Goal: Task Accomplishment & Management: Complete application form

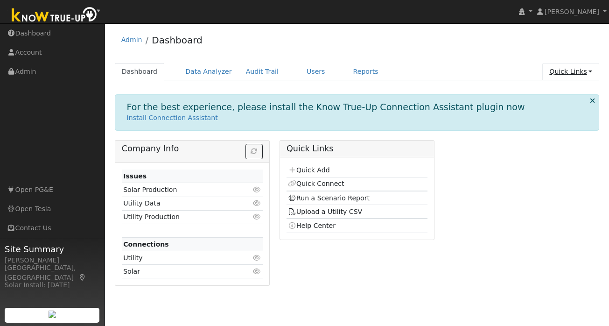
click at [584, 74] on link "Quick Links" at bounding box center [570, 71] width 57 height 17
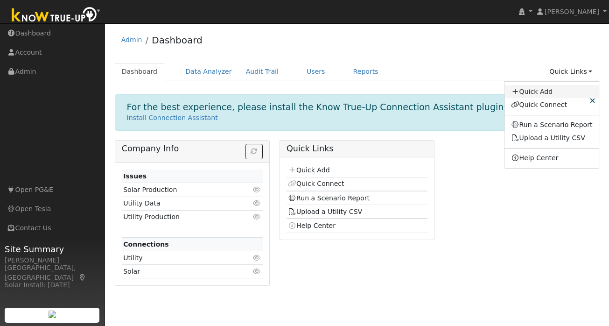
click at [547, 91] on link "Quick Add" at bounding box center [552, 91] width 95 height 13
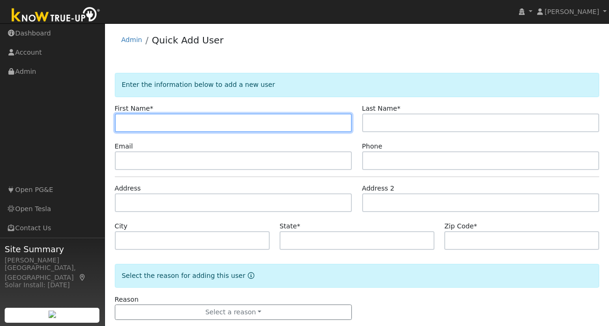
click at [178, 121] on input "text" at bounding box center [234, 122] width 238 height 19
paste input "[PERSON_NAME]"
type input "[PERSON_NAME]"
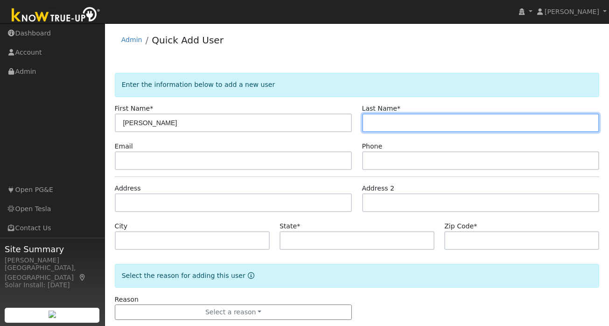
click at [406, 118] on input "text" at bounding box center [481, 122] width 238 height 19
paste input "Zhou"
type input "Zhou"
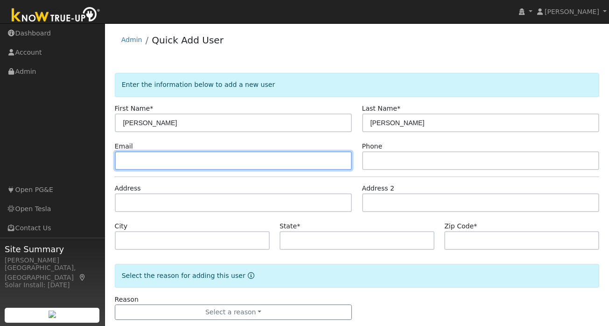
click at [209, 156] on input "text" at bounding box center [234, 160] width 238 height 19
paste input "bodegafc88@gmail.com"
type input "bodegafc88@gmail.com"
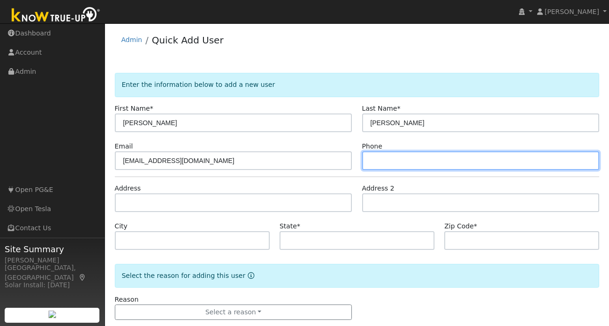
click at [388, 163] on input "text" at bounding box center [481, 160] width 238 height 19
paste input "(504) 208-7502"
type input "(504) 208-7502"
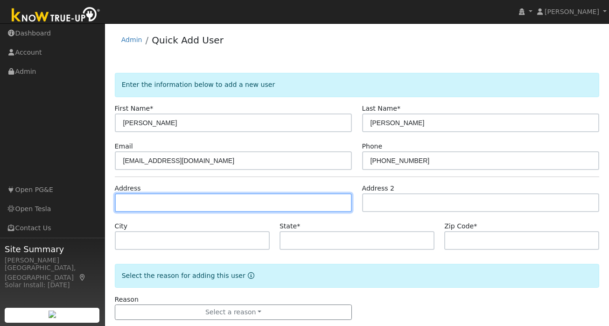
click at [169, 196] on input "text" at bounding box center [234, 202] width 238 height 19
paste input "320 Bodega St. Foster City, CA 94404"
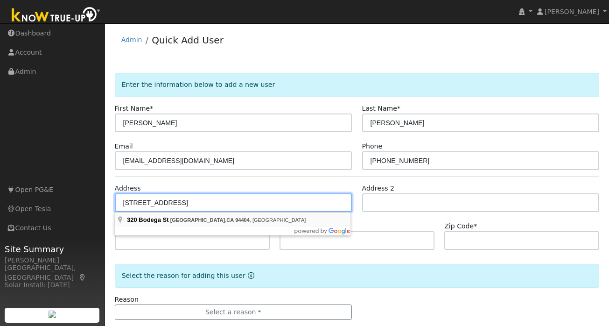
type input "320 Bodega Street"
type input "Foster City"
type input "CA"
type input "94404"
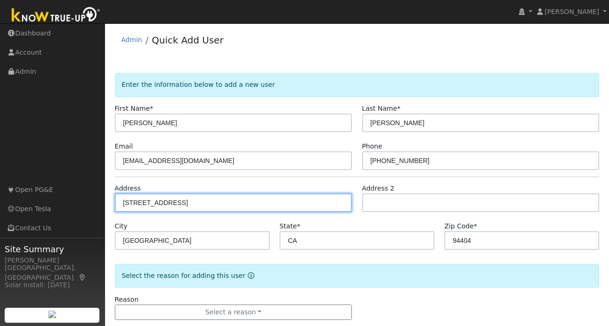
scroll to position [17, 0]
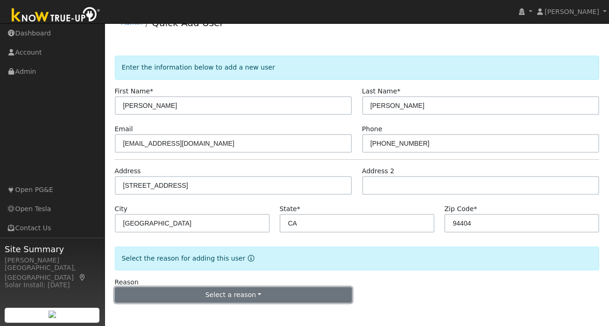
click at [219, 295] on button "Select a reason" at bounding box center [234, 295] width 238 height 16
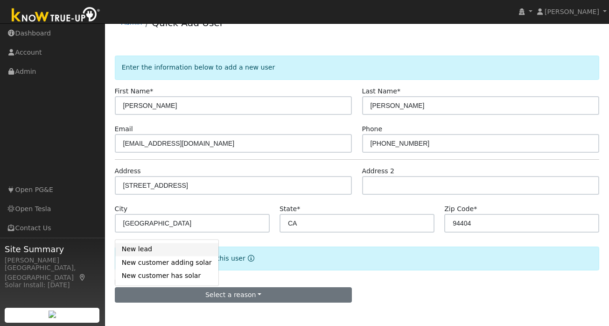
click at [161, 253] on link "New lead" at bounding box center [166, 249] width 103 height 13
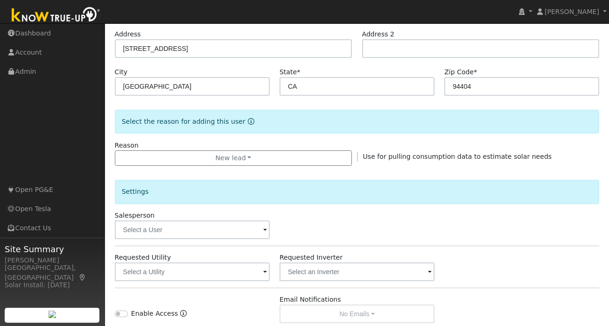
scroll to position [277, 0]
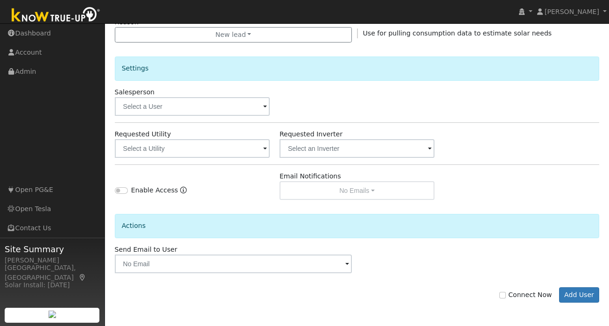
click at [264, 150] on span at bounding box center [265, 149] width 4 height 11
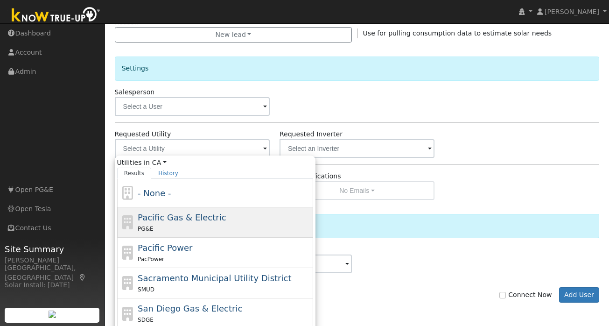
click at [209, 228] on div "PG&E" at bounding box center [224, 229] width 173 height 10
type input "Pacific Gas & Electric"
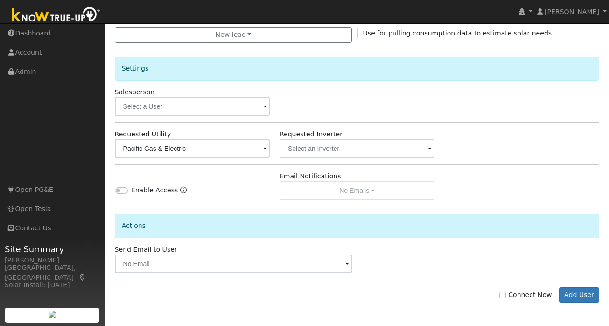
click at [504, 298] on label "Connect Now" at bounding box center [525, 295] width 52 height 10
click at [504, 298] on input "Connect Now" at bounding box center [502, 295] width 7 height 7
checkbox input "true"
click at [578, 294] on button "Add User" at bounding box center [579, 295] width 41 height 16
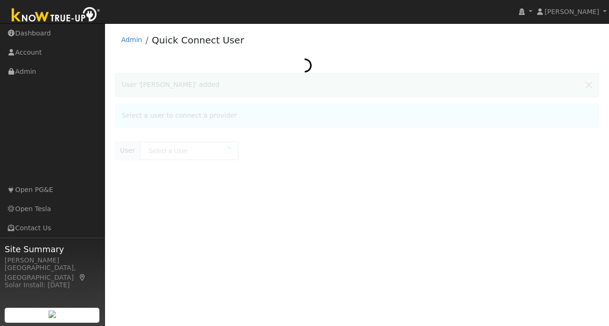
type input "[PERSON_NAME]"
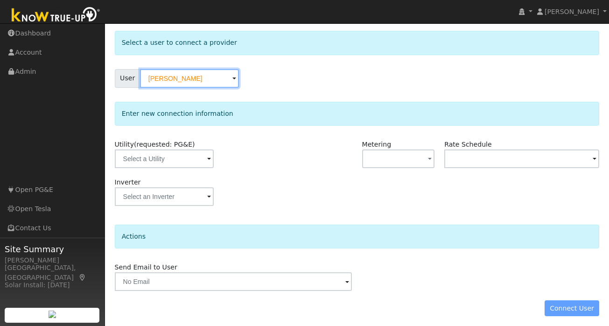
scroll to position [46, 0]
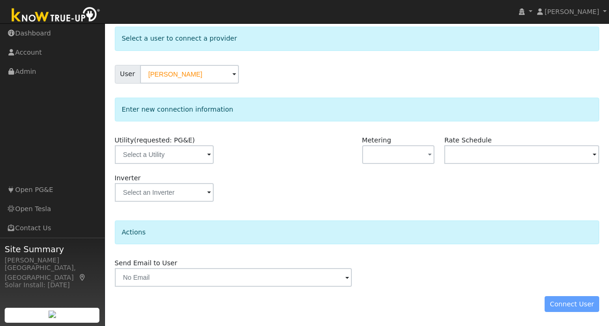
click at [207, 154] on span at bounding box center [209, 155] width 4 height 11
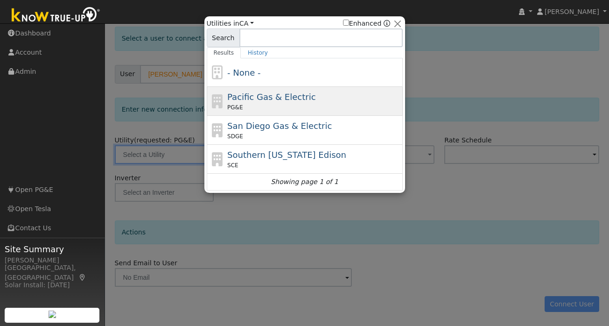
click at [293, 106] on div "PG&E" at bounding box center [313, 107] width 173 height 8
type input "PG&E"
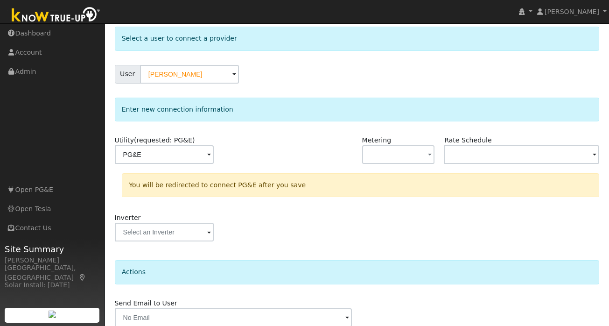
scroll to position [86, 0]
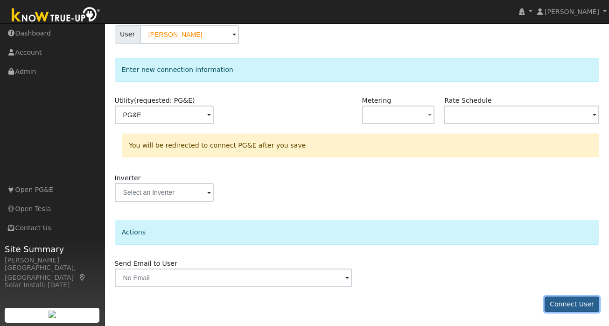
click at [569, 302] on button "Connect User" at bounding box center [572, 304] width 55 height 16
